Goal: Information Seeking & Learning: Learn about a topic

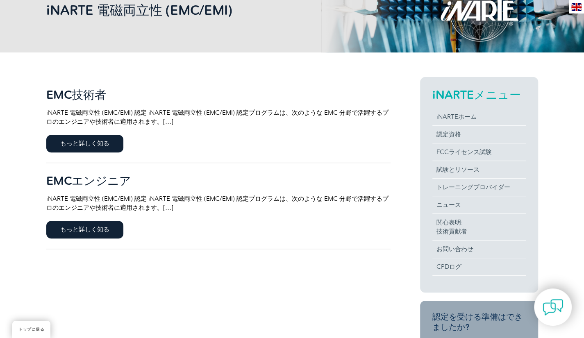
scroll to position [123, 0]
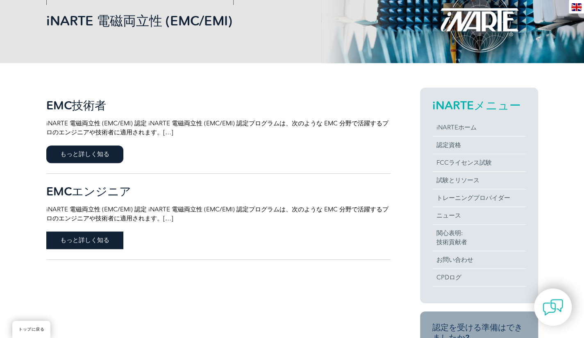
click at [121, 241] on span "もっと詳しく知る" at bounding box center [84, 241] width 77 height 18
click at [81, 156] on font "もっと詳しく知る" at bounding box center [84, 153] width 49 height 7
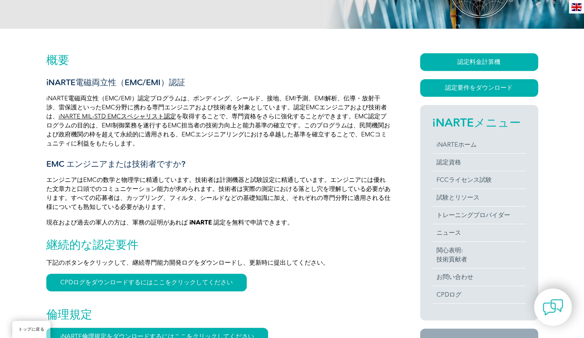
scroll to position [205, 0]
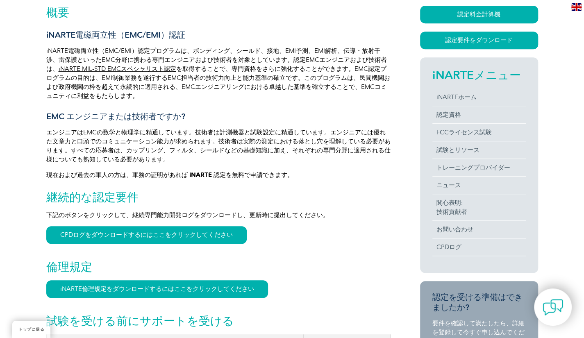
click at [180, 219] on font "下記のボタンをクリックして、継続専門能力開発ログをダウンロードし、更新時に提出してください。" at bounding box center [187, 215] width 283 height 7
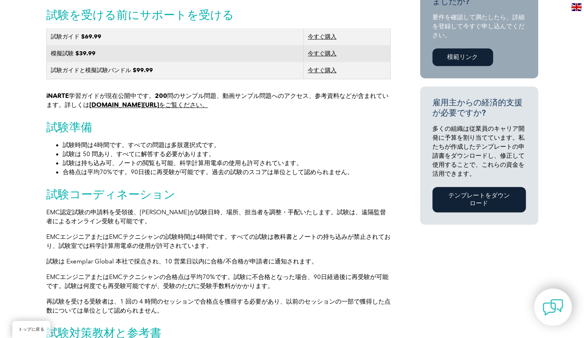
scroll to position [615, 0]
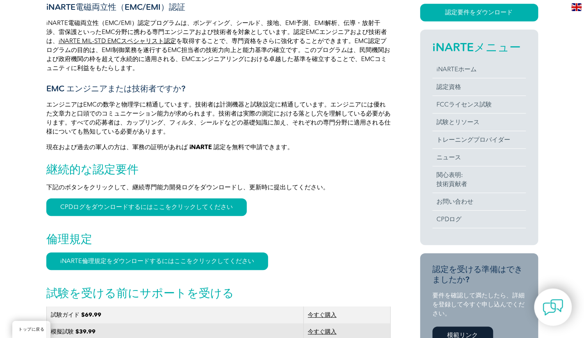
scroll to position [162, 0]
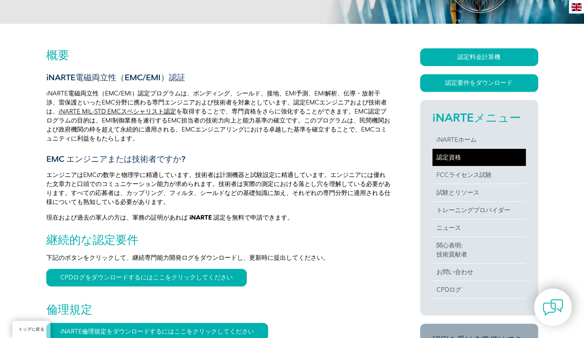
click at [446, 161] on font "認定資格" at bounding box center [449, 157] width 25 height 7
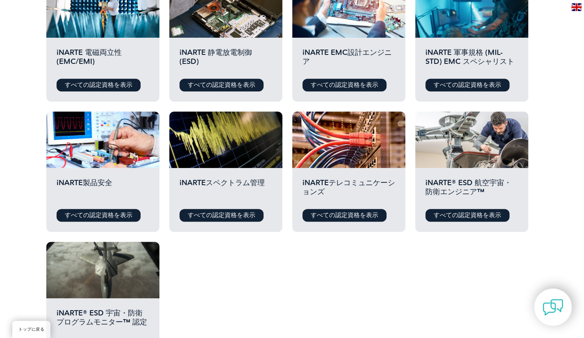
scroll to position [205, 0]
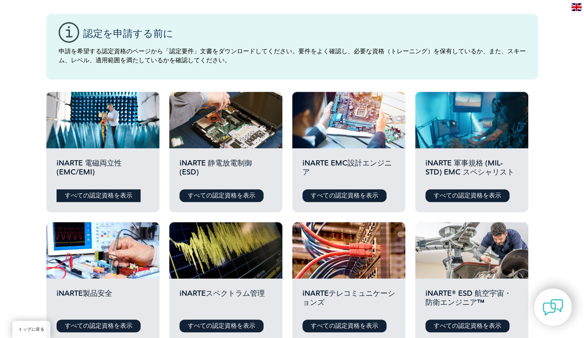
click at [99, 199] on font "すべての認定資格を表示" at bounding box center [99, 195] width 68 height 7
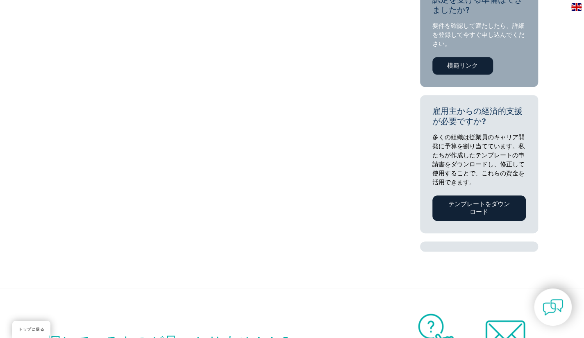
scroll to position [615, 0]
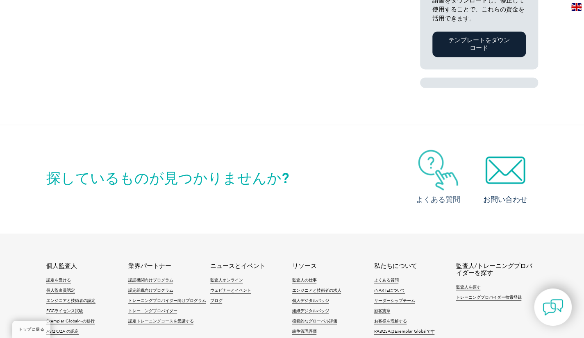
click at [453, 204] on font "よくある質問" at bounding box center [438, 199] width 44 height 9
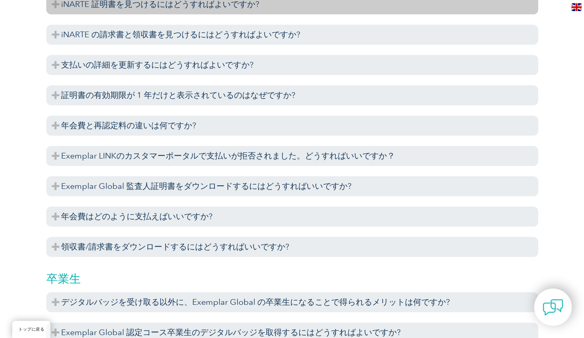
scroll to position [2173, 0]
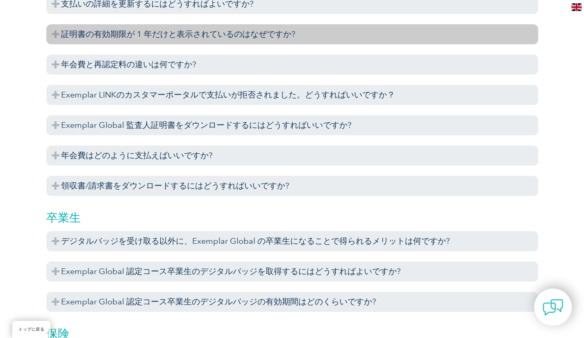
click at [216, 41] on h3 "証明書の有効期限が 1 年だけと表示されているのはなぜですか?" at bounding box center [292, 34] width 492 height 20
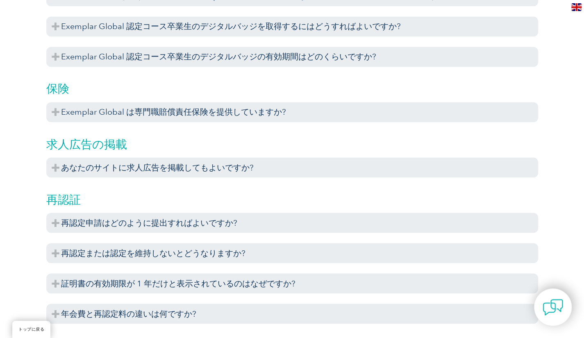
scroll to position [2665, 0]
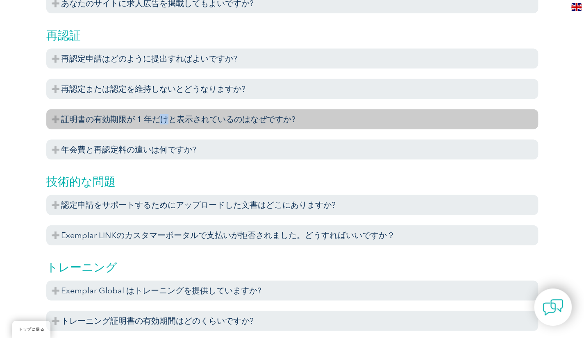
click at [163, 115] on h3 "証明書の有効期限が 1 年だけと表示されているのはなぜですか?" at bounding box center [292, 119] width 492 height 20
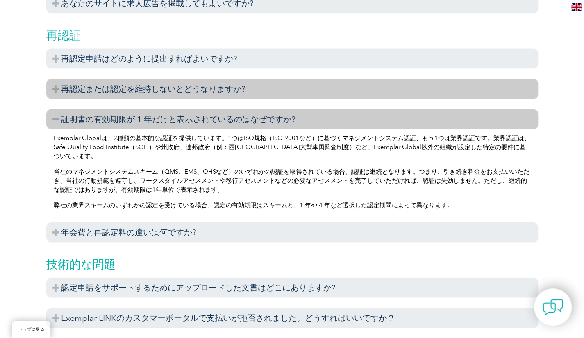
click at [163, 94] on font "再認定または認定を維持しないとどうなりますか?" at bounding box center [153, 89] width 184 height 10
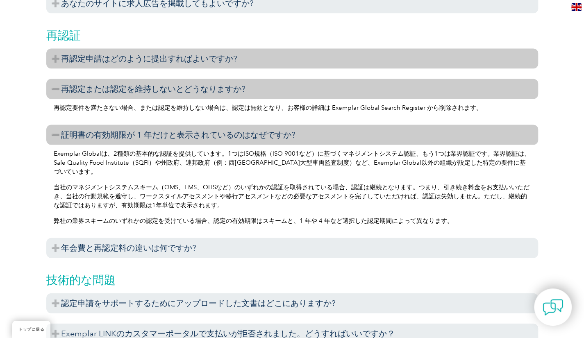
click at [165, 64] on font "再認定申請はどのように提出すればよいですか?" at bounding box center [149, 59] width 176 height 10
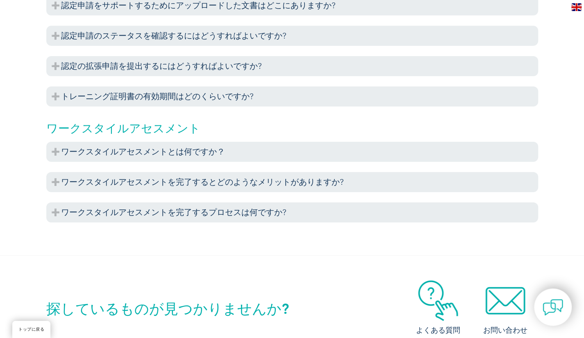
scroll to position [3444, 0]
